Goal: Information Seeking & Learning: Understand process/instructions

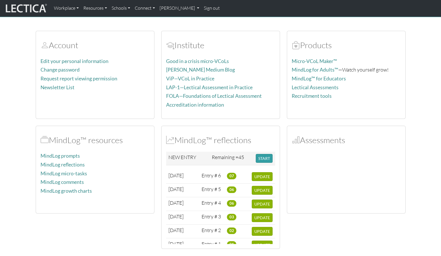
scroll to position [29, 0]
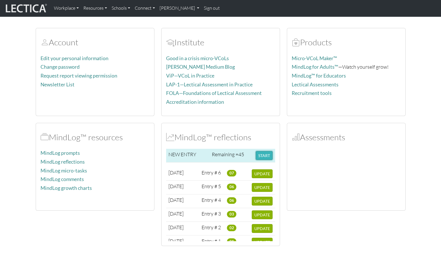
click at [262, 151] on button "START" at bounding box center [264, 155] width 17 height 9
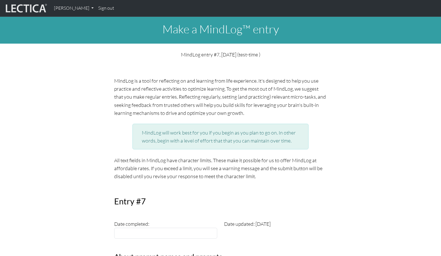
drag, startPoint x: 220, startPoint y: 167, endPoint x: 104, endPoint y: 69, distance: 151.9
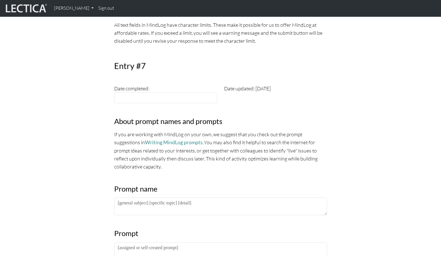
scroll to position [145, 0]
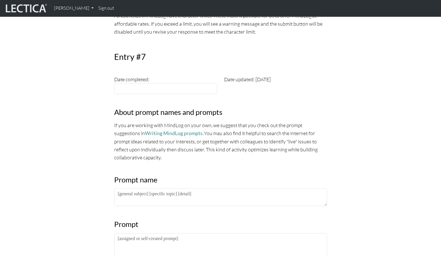
drag, startPoint x: 296, startPoint y: 133, endPoint x: 111, endPoint y: 104, distance: 187.2
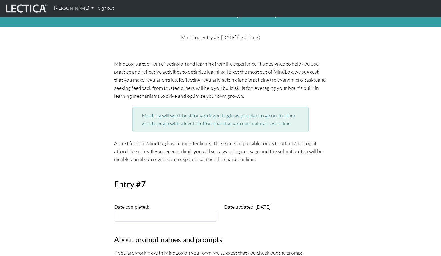
scroll to position [0, 0]
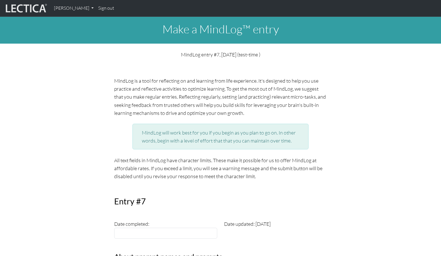
drag, startPoint x: 114, startPoint y: 74, endPoint x: 177, endPoint y: 104, distance: 69.2
click at [177, 104] on p "MindLog is a tool for reflecting on and learning from life experience. It's des…" at bounding box center [220, 97] width 213 height 40
